Goal: Information Seeking & Learning: Learn about a topic

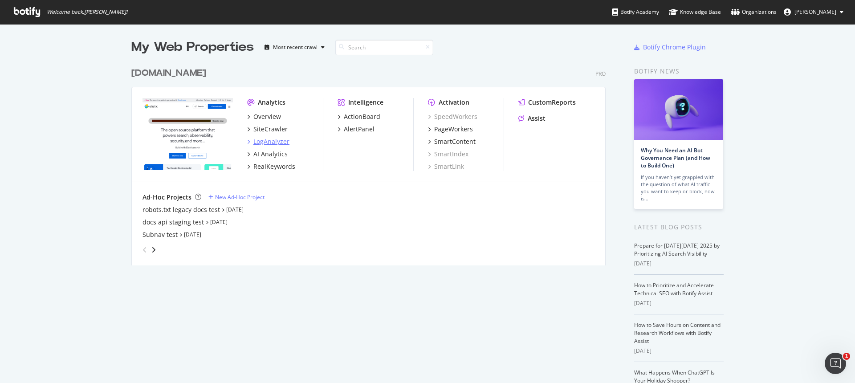
click at [267, 144] on div "LogAnalyzer" at bounding box center [271, 141] width 36 height 9
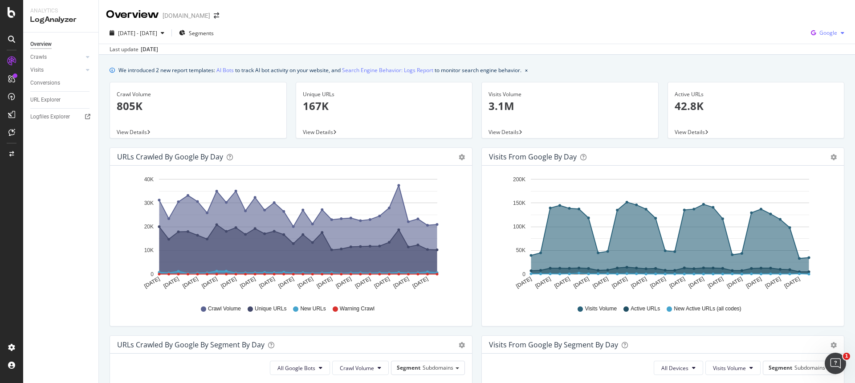
click at [818, 34] on icon "button" at bounding box center [814, 33] width 12 height 12
click at [806, 82] on span at bounding box center [803, 83] width 11 height 11
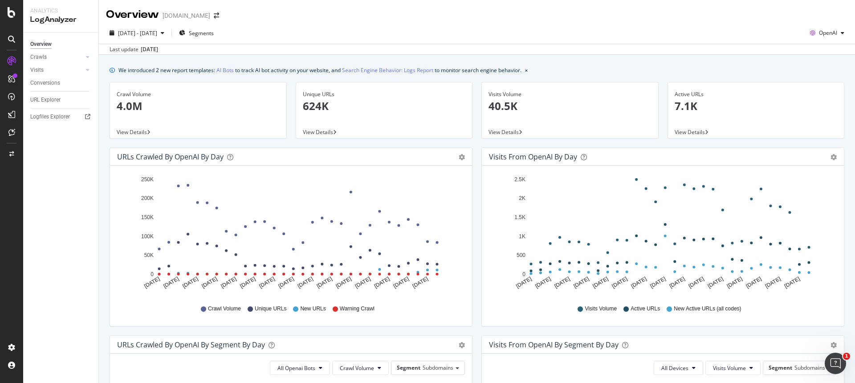
scroll to position [7, 0]
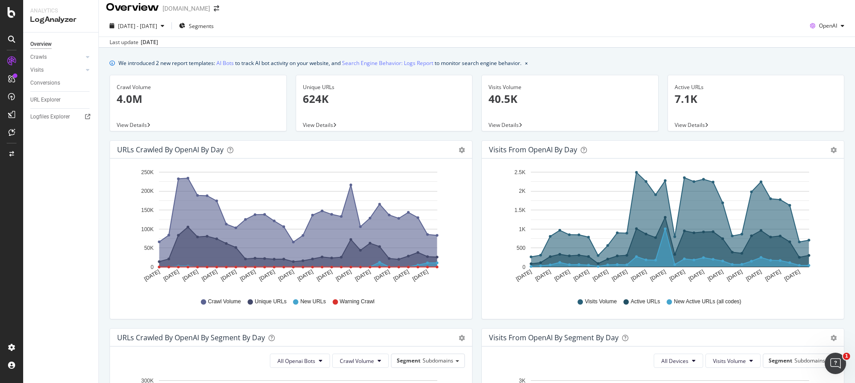
click at [316, 97] on p "624K" at bounding box center [384, 98] width 163 height 15
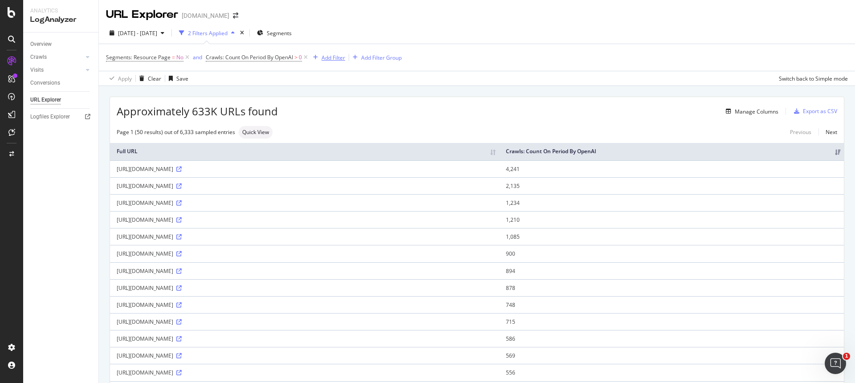
click at [336, 58] on div "Add Filter" at bounding box center [334, 58] width 24 height 8
type input "v"
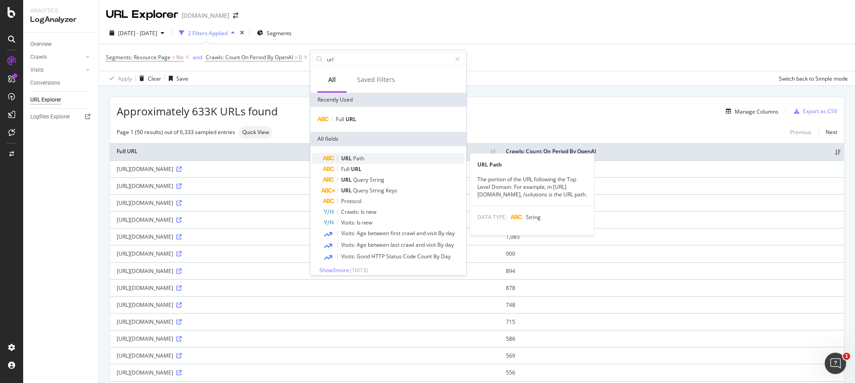
type input "url"
click at [352, 156] on span "URL" at bounding box center [347, 159] width 12 height 8
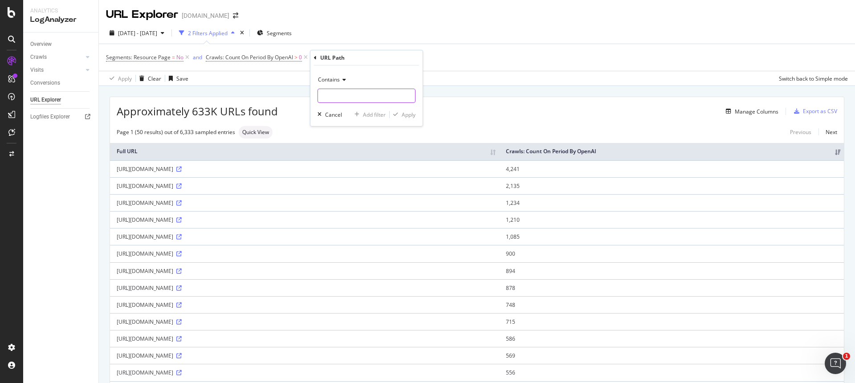
click at [350, 92] on input "text" at bounding box center [366, 96] width 97 height 14
type input "vector"
click at [400, 116] on div "button" at bounding box center [396, 114] width 12 height 5
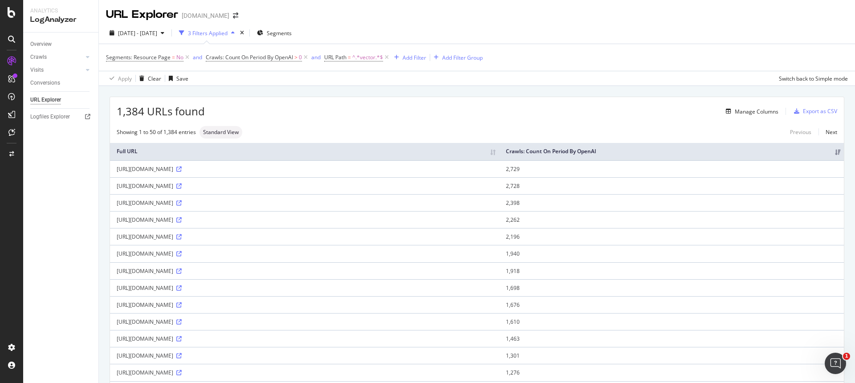
click at [680, 137] on div "Showing 1 to 50 of 1,384 entries Standard View Previous Next" at bounding box center [477, 132] width 734 height 12
click at [764, 115] on div "Manage Columns" at bounding box center [757, 112] width 44 height 8
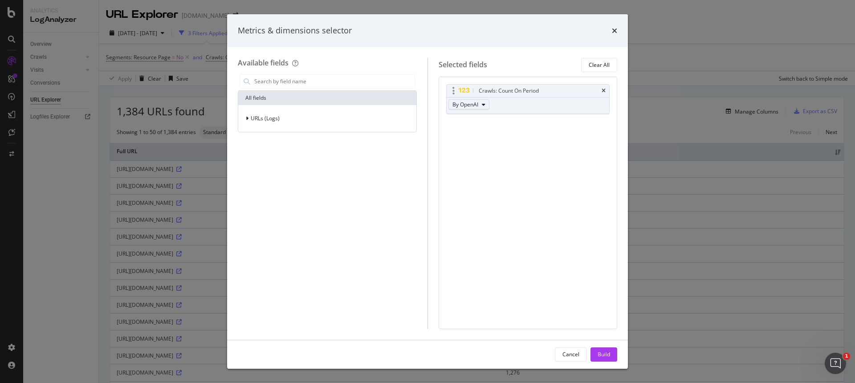
click at [486, 104] on button "By OpenAI" at bounding box center [469, 104] width 41 height 11
click at [502, 151] on span "By OAI-SearchBot" at bounding box center [491, 151] width 70 height 8
click at [560, 103] on div "Crawls: Count On Period By OAI-SearchBot" at bounding box center [528, 99] width 164 height 30
click at [541, 100] on div "Crawls: Count On Period By OAI-SearchBot" at bounding box center [528, 99] width 164 height 30
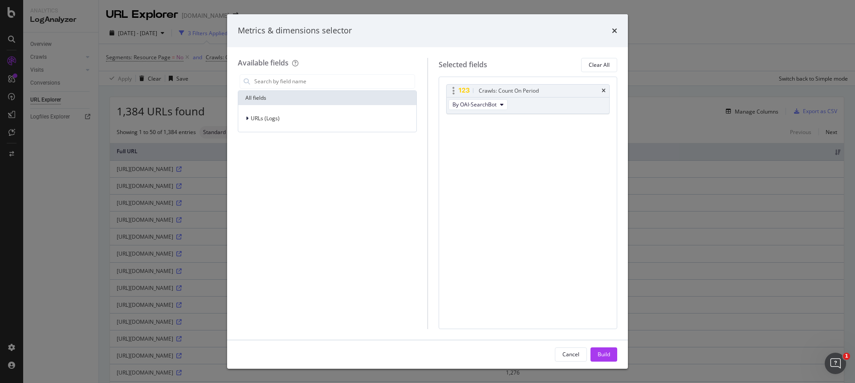
click at [527, 86] on div "Crawls: Count On Period" at bounding box center [528, 91] width 163 height 12
click at [554, 103] on div "Crawls: Count On Period By OAI-SearchBot" at bounding box center [528, 99] width 164 height 30
click at [603, 351] on div "Build" at bounding box center [604, 355] width 12 height 8
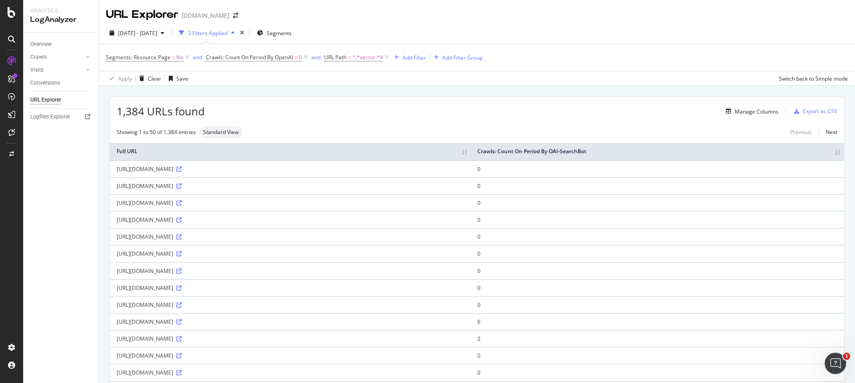
drag, startPoint x: 776, startPoint y: 152, endPoint x: 730, endPoint y: 151, distance: 46.3
click at [730, 151] on th "Crawls: Count On Period By OAI-SearchBot" at bounding box center [657, 151] width 373 height 17
click at [779, 152] on th "Crawls: Count On Period By OAI-SearchBot" at bounding box center [657, 151] width 373 height 17
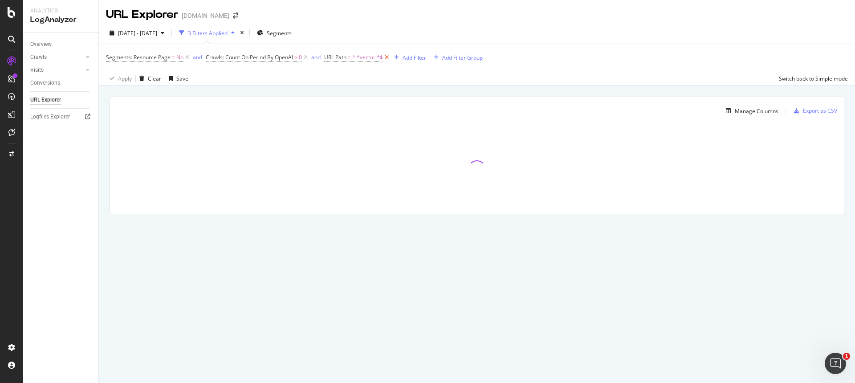
click at [387, 57] on icon at bounding box center [387, 57] width 8 height 9
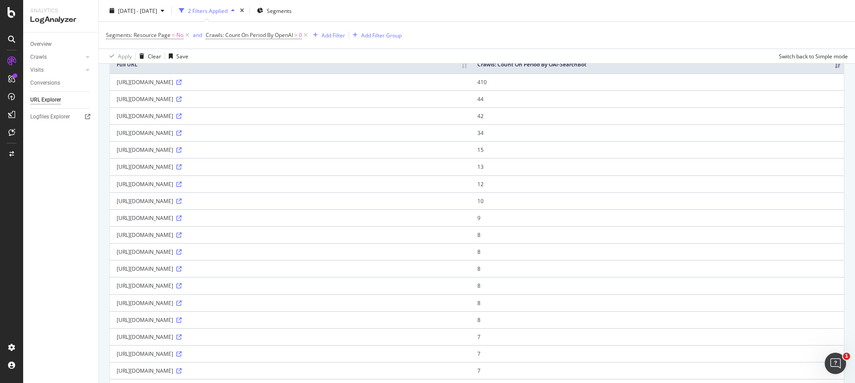
scroll to position [88, 0]
